Goal: Transaction & Acquisition: Purchase product/service

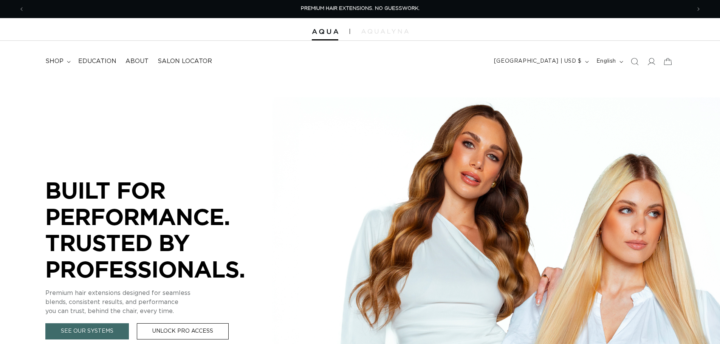
click at [653, 62] on icon at bounding box center [651, 62] width 8 height 8
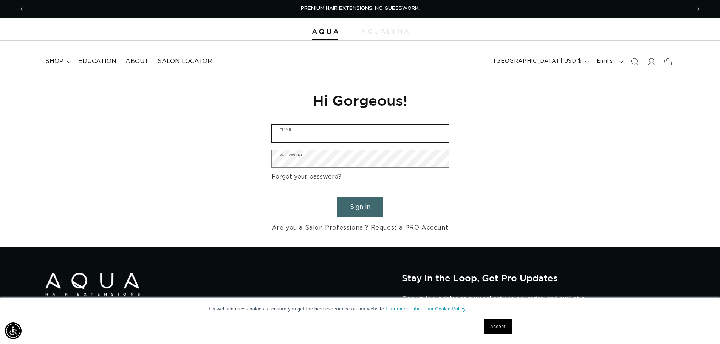
type input "Linds25Adams@Gmail.com"
click at [357, 208] on button "Sign in" at bounding box center [360, 207] width 46 height 19
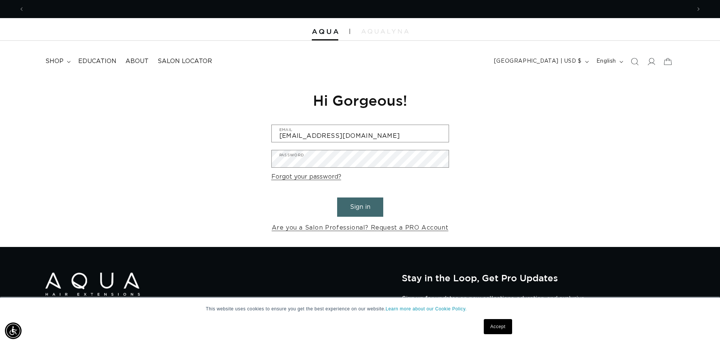
scroll to position [0, 666]
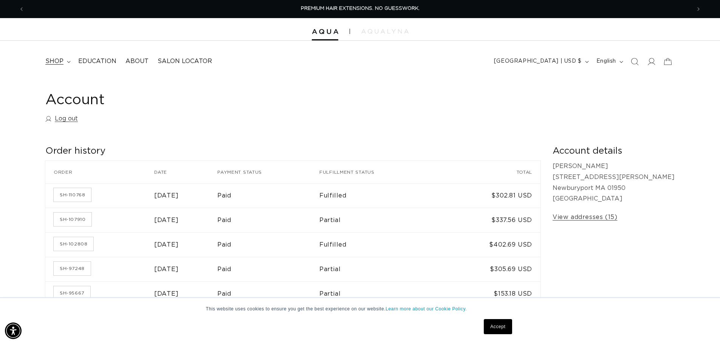
click at [62, 59] on span "shop" at bounding box center [54, 61] width 18 height 8
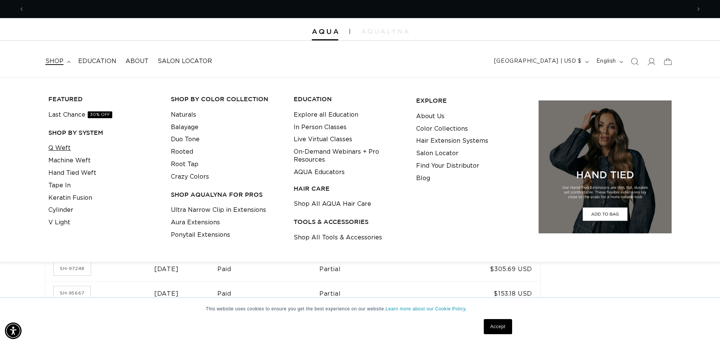
scroll to position [0, 666]
click at [59, 146] on link "Q Weft" at bounding box center [59, 148] width 22 height 12
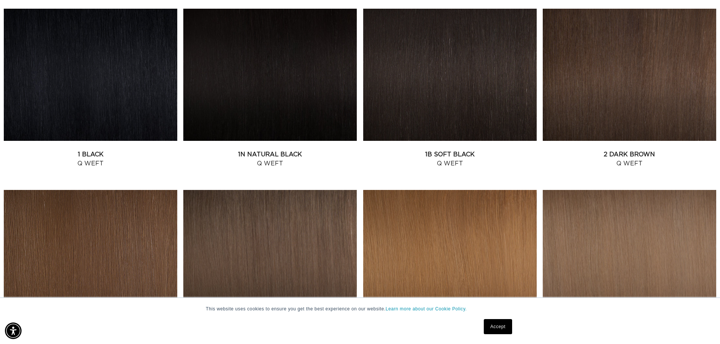
scroll to position [0, 666]
click at [302, 150] on link "1N Natural Black Q Weft" at bounding box center [269, 159] width 173 height 18
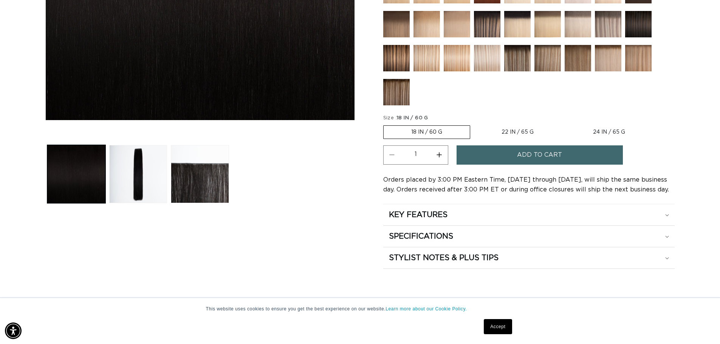
scroll to position [0, 666]
click at [616, 132] on label "24 IN / 65 G Variant sold out or unavailable" at bounding box center [608, 132] width 87 height 13
click at [565, 124] on input "24 IN / 65 G Variant sold out or unavailable" at bounding box center [565, 124] width 0 height 0
radio input "true"
click at [579, 158] on button "Add to cart" at bounding box center [540, 154] width 166 height 19
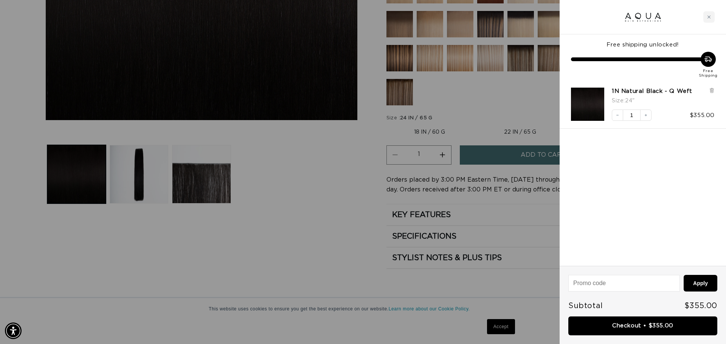
click at [488, 121] on div at bounding box center [363, 172] width 726 height 344
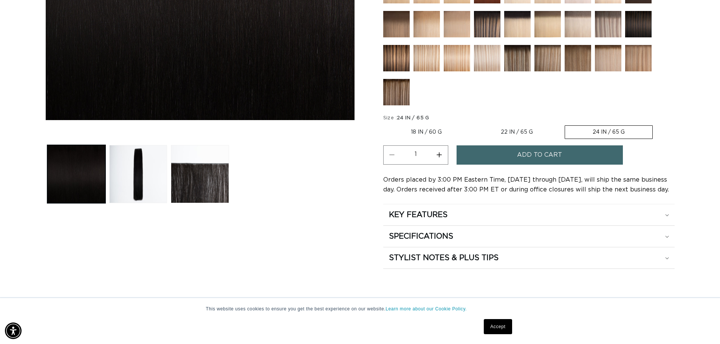
scroll to position [0, 666]
click at [422, 134] on label "18 IN / 60 G Variant sold out or unavailable" at bounding box center [426, 132] width 86 height 13
click at [385, 124] on input "18 IN / 60 G Variant sold out or unavailable" at bounding box center [385, 124] width 0 height 0
radio input "true"
click at [523, 158] on span "Add to cart" at bounding box center [539, 154] width 45 height 19
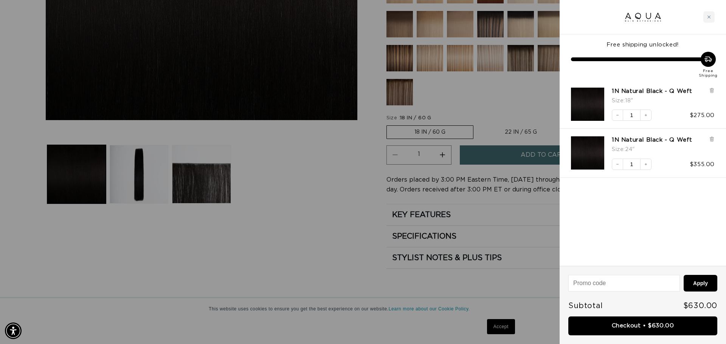
click at [351, 209] on div at bounding box center [363, 172] width 726 height 344
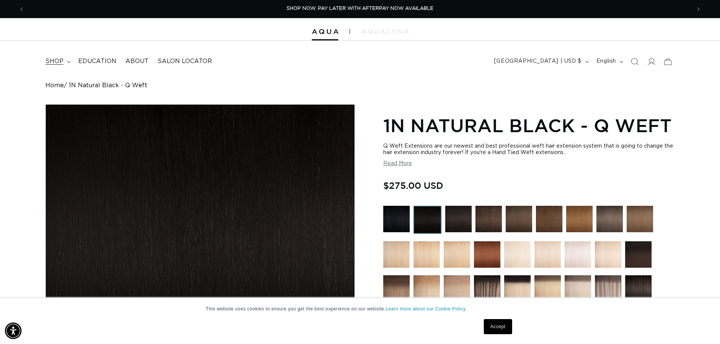
click at [58, 63] on span "shop" at bounding box center [54, 61] width 18 height 8
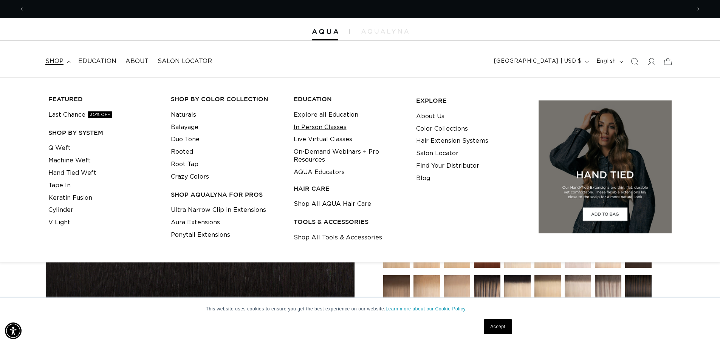
scroll to position [0, 666]
click at [329, 241] on link "Shop All Tools & Accessories" at bounding box center [338, 238] width 88 height 12
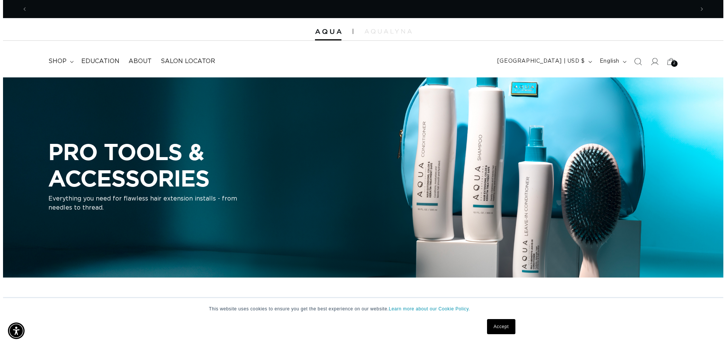
scroll to position [0, 1333]
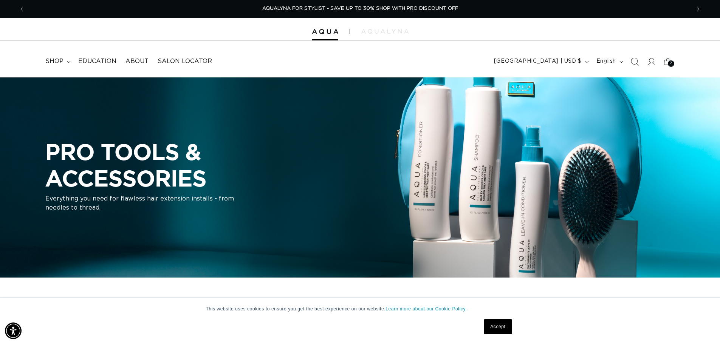
click at [636, 63] on icon "Search" at bounding box center [634, 61] width 8 height 8
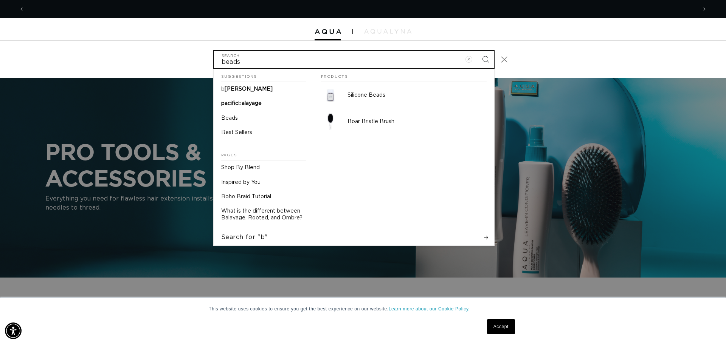
scroll to position [0, 0]
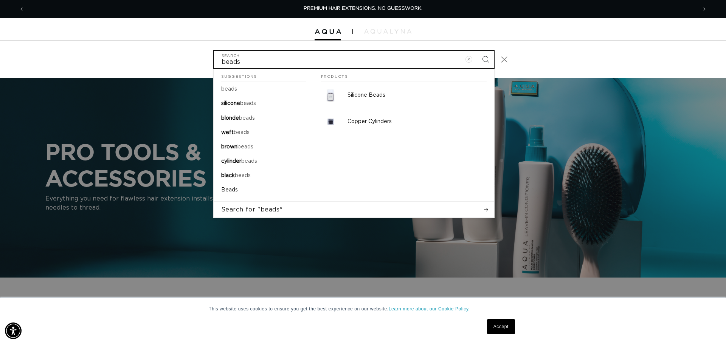
type input "beads"
click at [477, 51] on button "Search" at bounding box center [485, 59] width 17 height 17
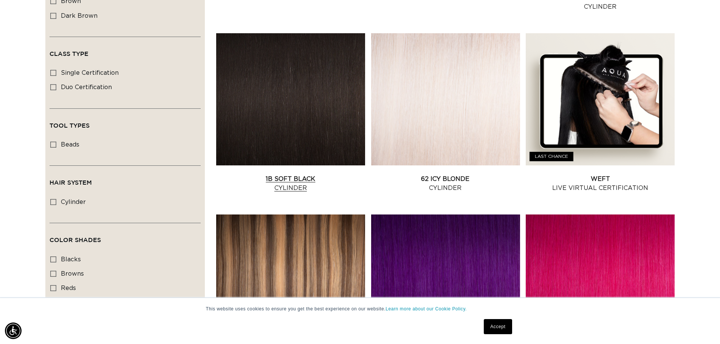
scroll to position [227, 0]
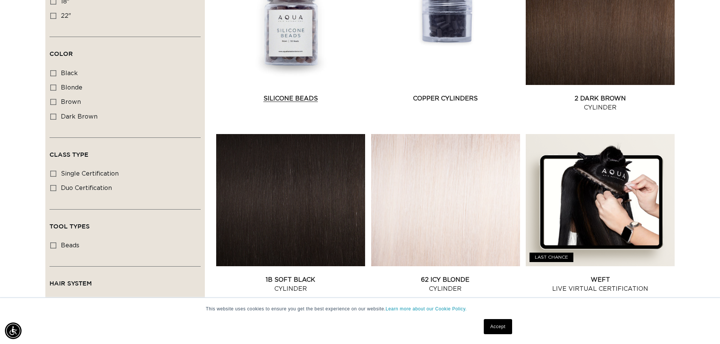
click at [288, 94] on link "Silicone Beads" at bounding box center [290, 98] width 149 height 9
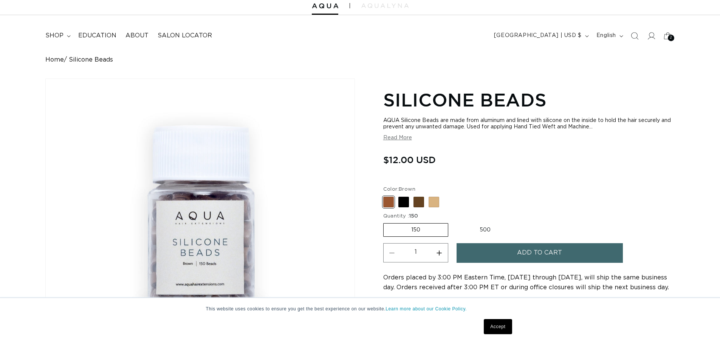
scroll to position [38, 0]
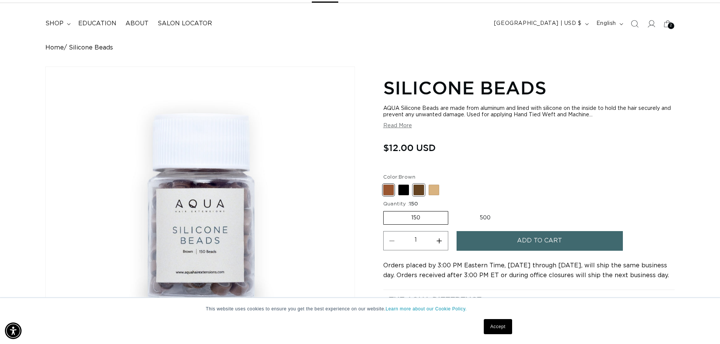
click at [417, 192] on span at bounding box center [418, 190] width 11 height 11
click at [385, 184] on input "Dark Brown Variant sold out or unavailable" at bounding box center [385, 183] width 0 height 0
radio input "true"
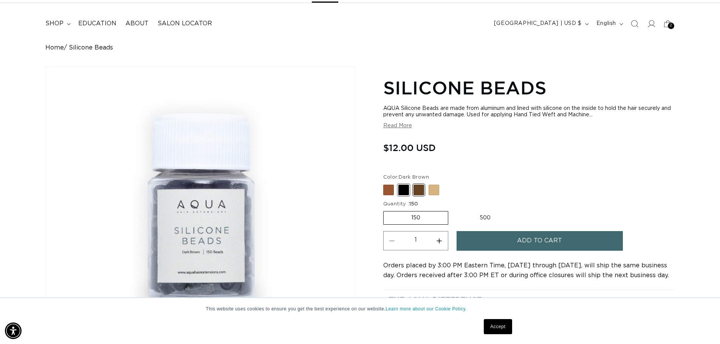
scroll to position [0, 666]
click at [406, 192] on span at bounding box center [403, 190] width 11 height 11
click at [385, 184] on input "Black Variant sold out or unavailable" at bounding box center [385, 183] width 0 height 0
radio input "true"
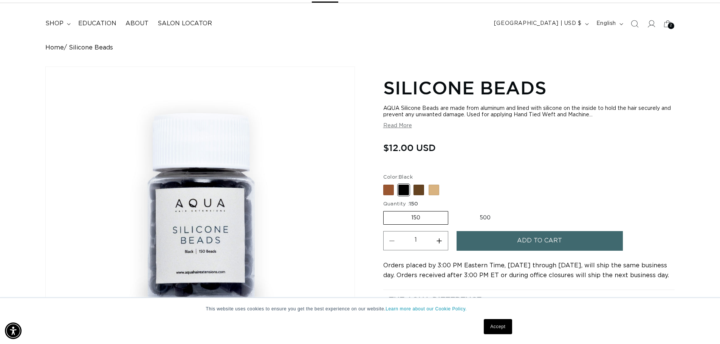
scroll to position [0, 1333]
click at [480, 214] on label "500 Variant sold out or unavailable" at bounding box center [485, 218] width 66 height 13
click at [452, 210] on input "500 Variant sold out or unavailable" at bounding box center [452, 210] width 0 height 0
radio input "true"
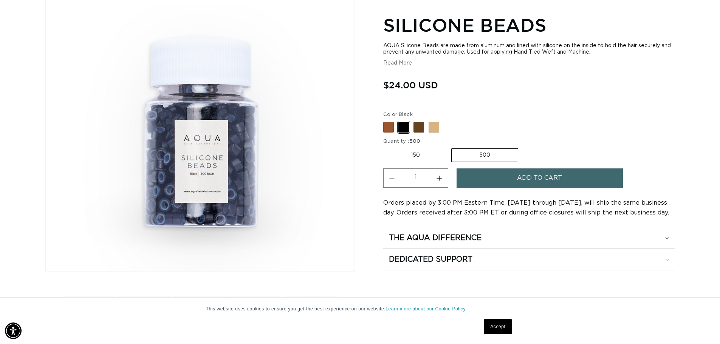
scroll to position [0, 666]
click at [522, 180] on span "Add to cart" at bounding box center [539, 178] width 45 height 19
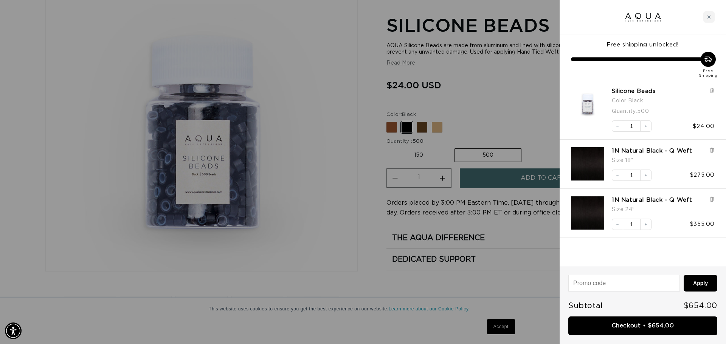
drag, startPoint x: 495, startPoint y: 120, endPoint x: 482, endPoint y: 125, distance: 14.1
click at [496, 121] on div at bounding box center [363, 172] width 726 height 344
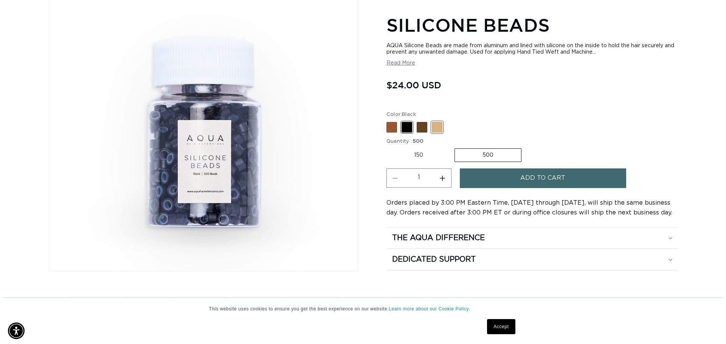
scroll to position [0, 0]
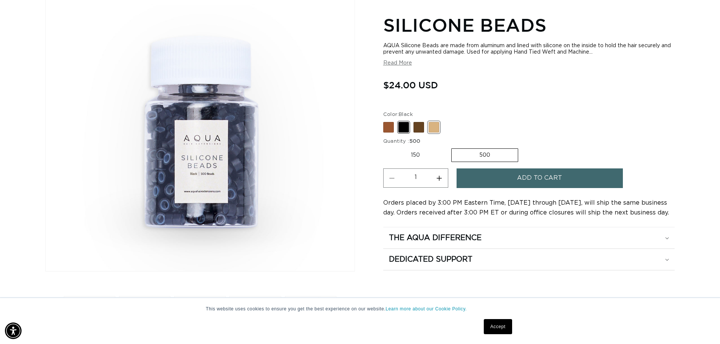
click at [435, 131] on span at bounding box center [434, 127] width 11 height 11
click at [385, 121] on input "Blonde Variant sold out or unavailable" at bounding box center [385, 121] width 0 height 0
radio input "true"
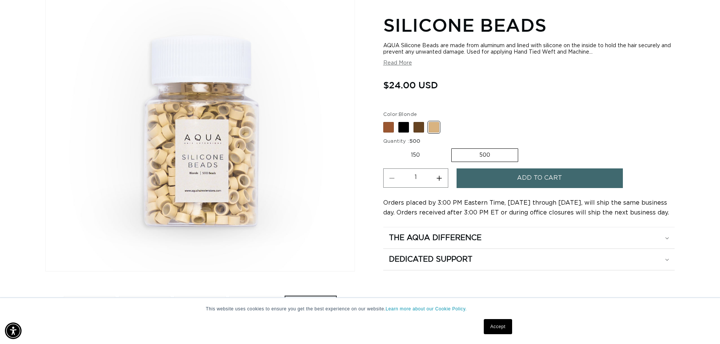
click at [511, 177] on button "Add to cart" at bounding box center [540, 178] width 166 height 19
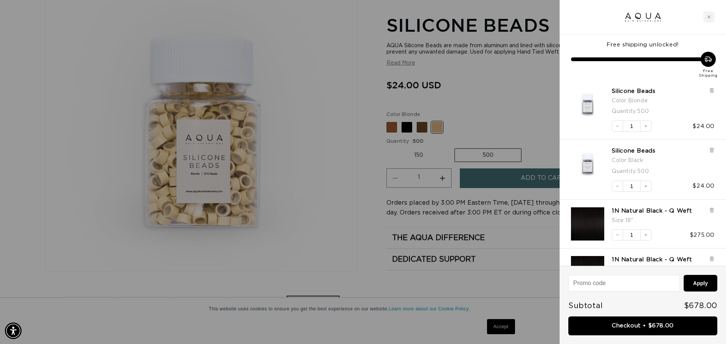
click at [532, 108] on div at bounding box center [363, 172] width 726 height 344
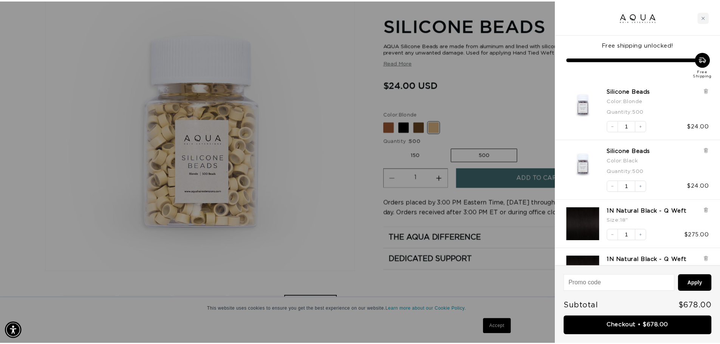
scroll to position [0, 666]
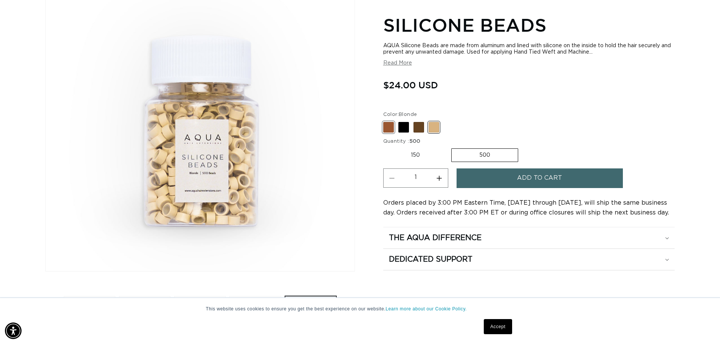
click at [390, 132] on span at bounding box center [388, 127] width 11 height 11
click at [385, 121] on input "Brown Variant sold out or unavailable" at bounding box center [385, 121] width 0 height 0
radio input "true"
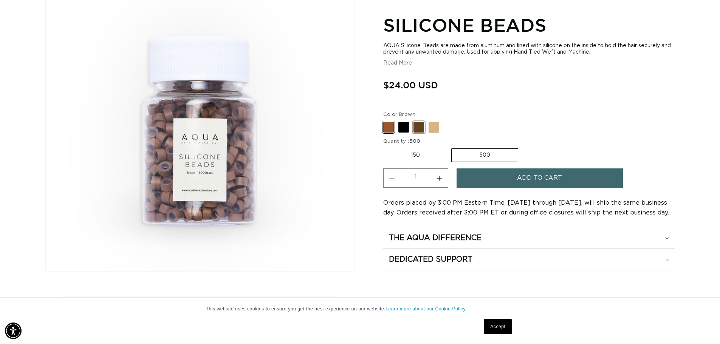
scroll to position [0, 1333]
click at [421, 132] on span at bounding box center [418, 127] width 11 height 11
click at [385, 121] on input "Dark Brown Variant sold out or unavailable" at bounding box center [385, 121] width 0 height 0
radio input "true"
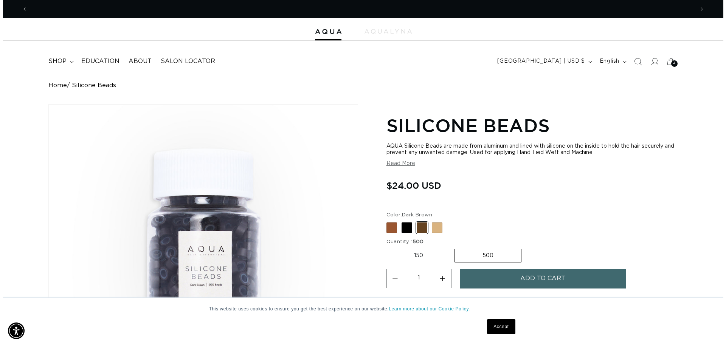
scroll to position [0, 666]
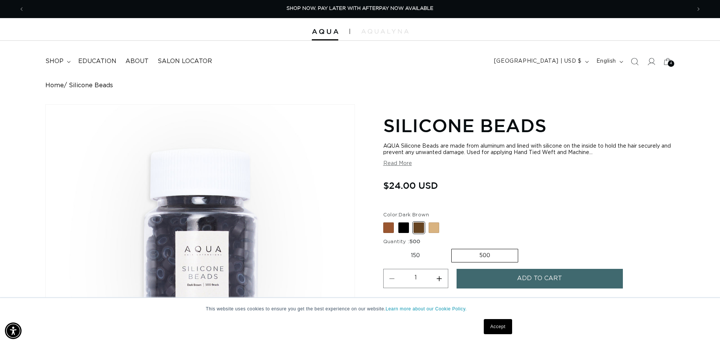
click at [671, 62] on span "4" at bounding box center [671, 63] width 3 height 6
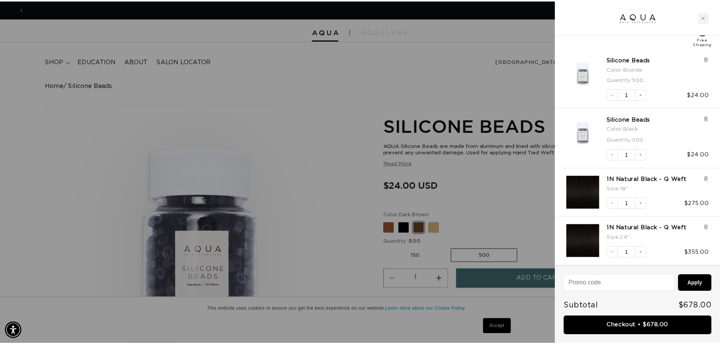
scroll to position [0, 672]
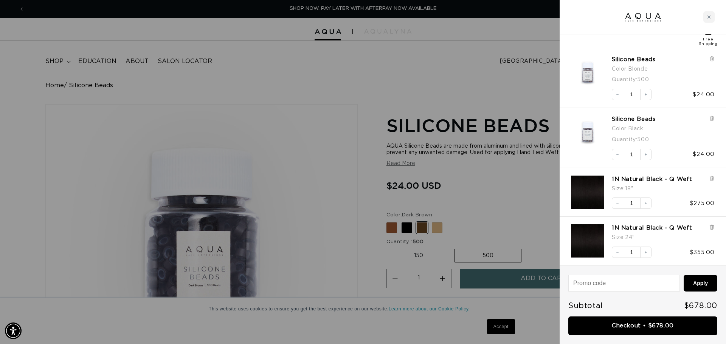
click at [316, 189] on div at bounding box center [363, 172] width 726 height 344
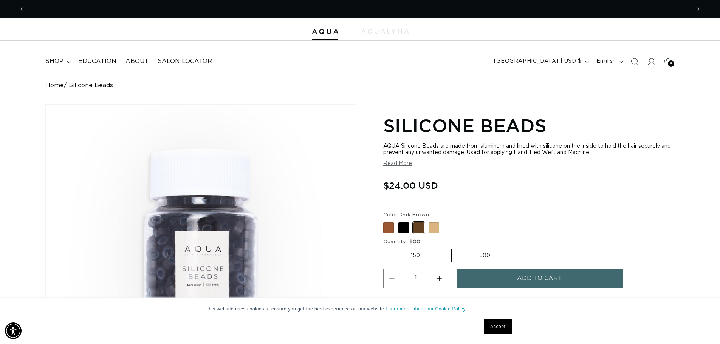
scroll to position [0, 1333]
